Goal: Find specific page/section: Locate a particular part of the current website

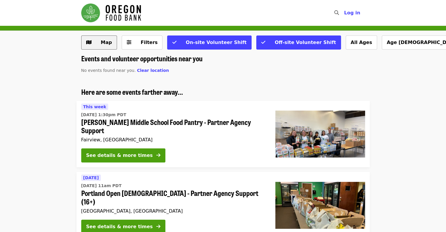
click at [106, 40] on span "Map" at bounding box center [106, 43] width 11 height 6
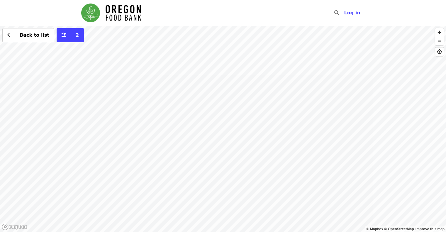
drag, startPoint x: 352, startPoint y: 114, endPoint x: 212, endPoint y: 118, distance: 140.3
click at [212, 118] on div "Back to list 2" at bounding box center [223, 129] width 446 height 206
drag, startPoint x: 366, startPoint y: 79, endPoint x: 190, endPoint y: 170, distance: 197.5
click at [190, 170] on div "Back to list 2" at bounding box center [223, 129] width 446 height 206
drag, startPoint x: 368, startPoint y: 112, endPoint x: 205, endPoint y: 116, distance: 163.2
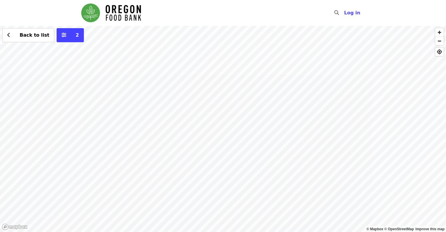
click at [205, 116] on div "Back to list 2" at bounding box center [223, 129] width 446 height 206
click at [229, 77] on div "Back to list 2" at bounding box center [223, 129] width 446 height 206
click at [29, 35] on span "Back to list" at bounding box center [35, 35] width 30 height 6
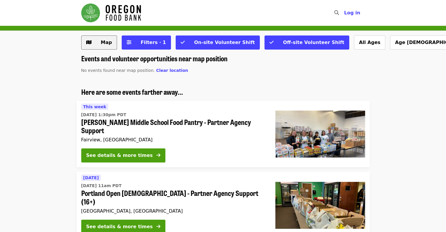
click at [98, 44] on span "Map" at bounding box center [103, 42] width 17 height 7
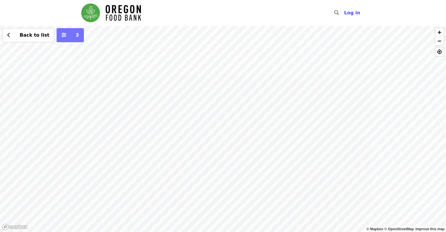
click at [76, 37] on span "3" at bounding box center [77, 35] width 3 height 6
